Goal: Navigation & Orientation: Find specific page/section

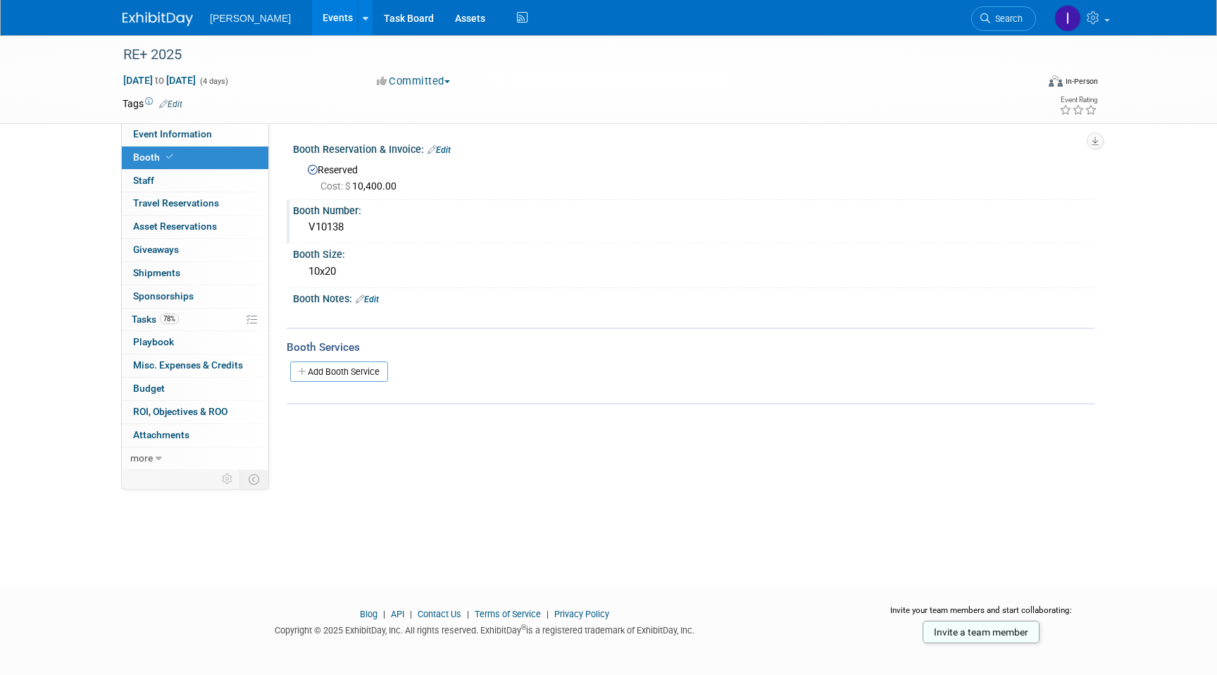
click at [357, 227] on div "V10138" at bounding box center [694, 227] width 780 height 22
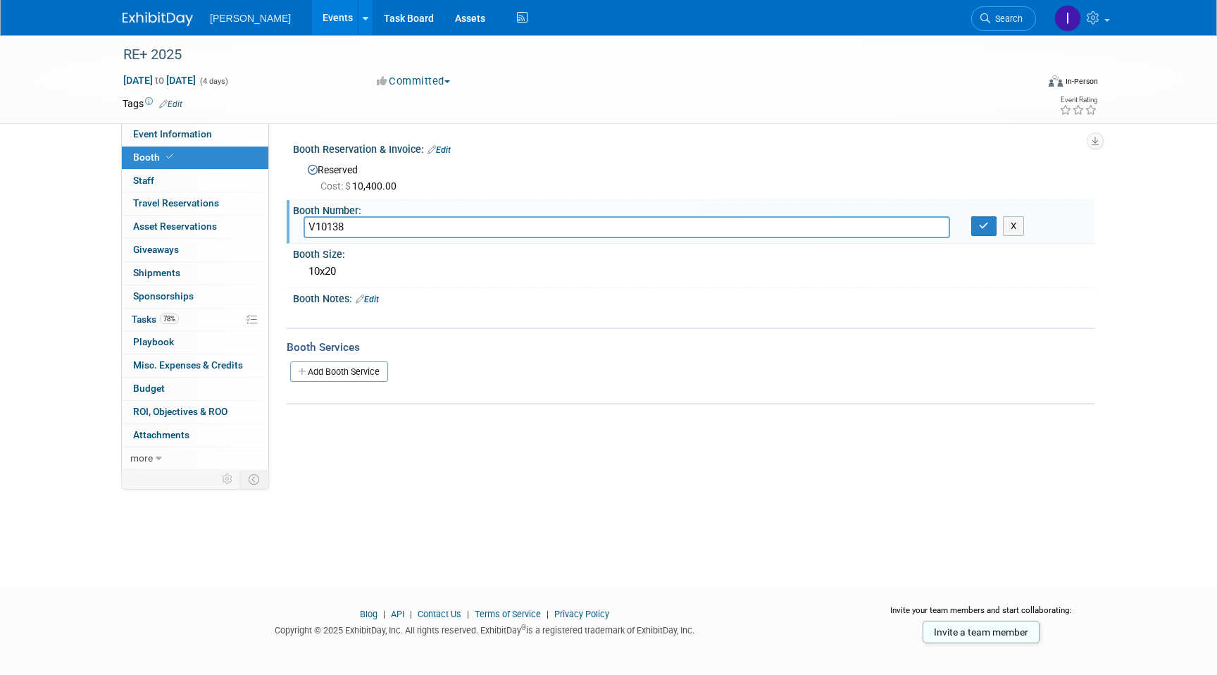
drag, startPoint x: 361, startPoint y: 227, endPoint x: 295, endPoint y: 220, distance: 65.9
click at [295, 220] on div "V10138" at bounding box center [627, 227] width 668 height 22
click at [339, 31] on link "Events" at bounding box center [337, 17] width 51 height 35
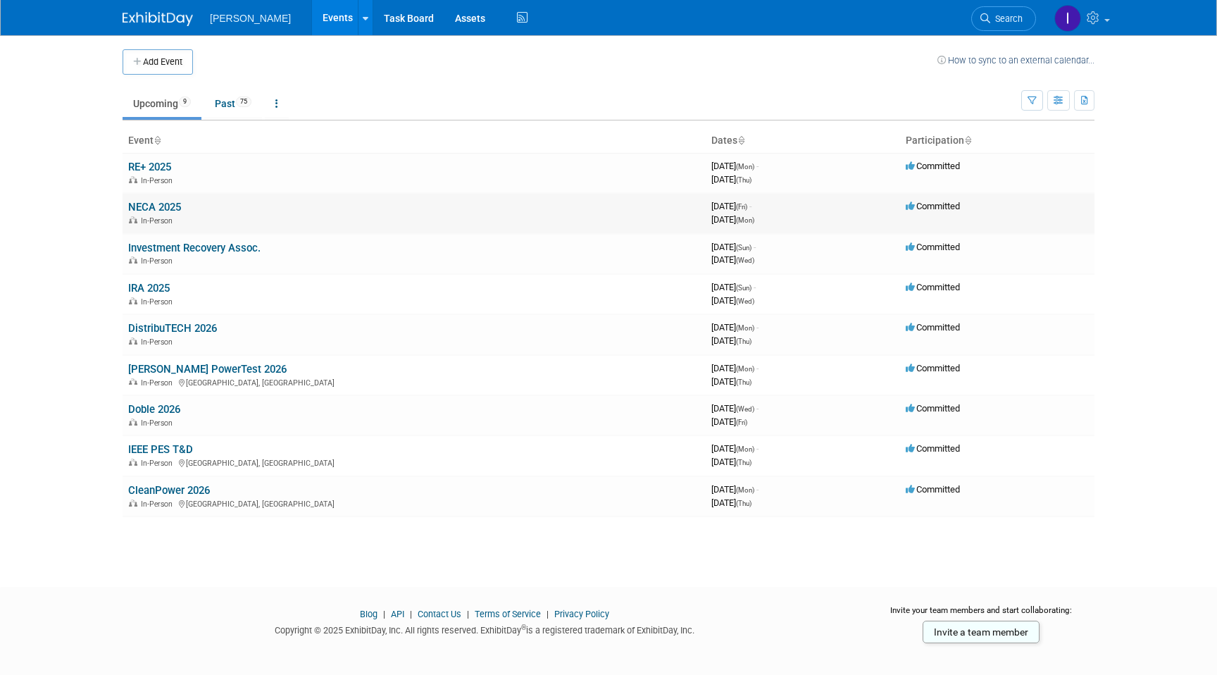
click at [155, 205] on link "NECA 2025" at bounding box center [154, 207] width 53 height 13
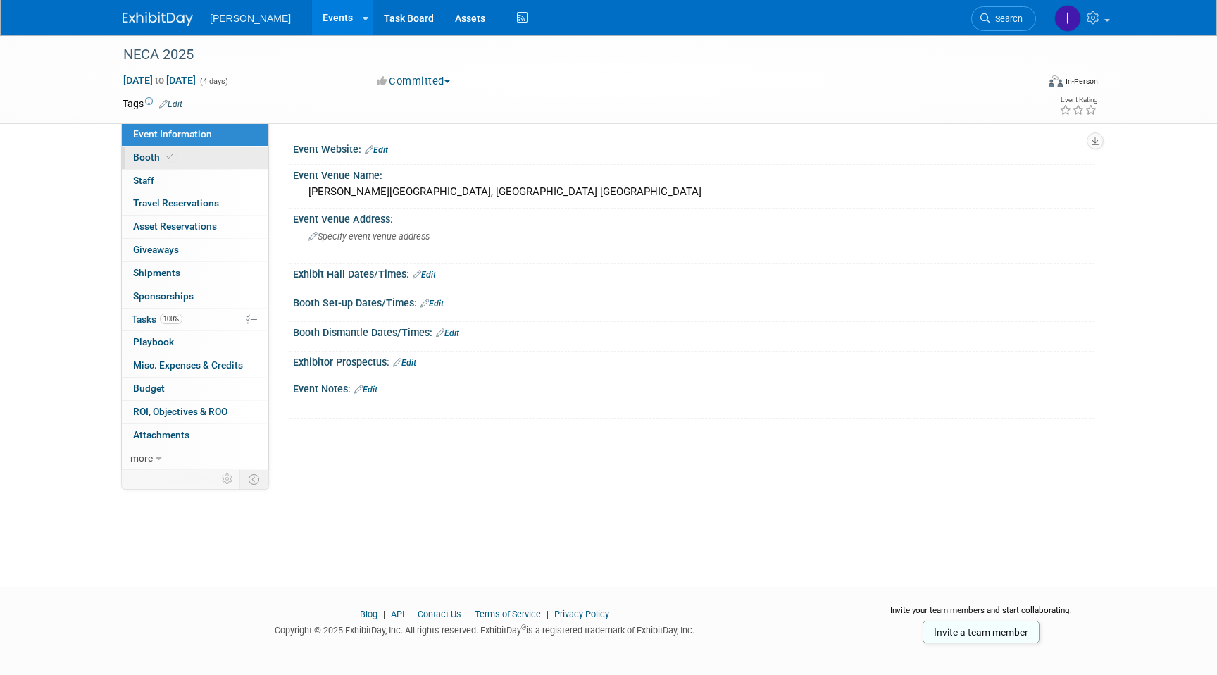
click at [203, 161] on link "Booth" at bounding box center [195, 157] width 146 height 23
